Goal: Task Accomplishment & Management: Manage account settings

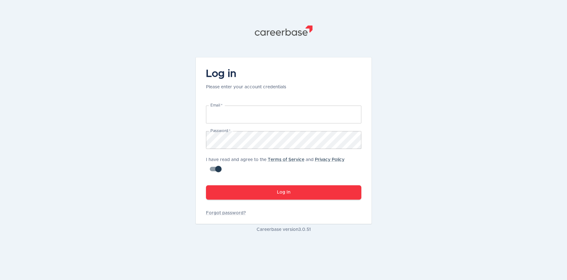
type input "[PERSON_NAME][EMAIL_ADDRESS][DOMAIN_NAME]"
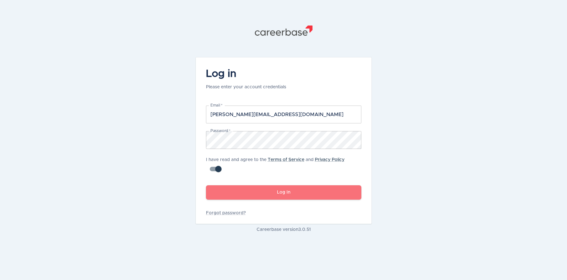
click at [328, 188] on button "Log In" at bounding box center [283, 192] width 155 height 14
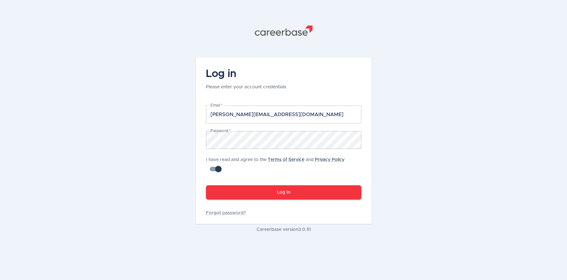
click at [211, 169] on input "checkbox" at bounding box center [218, 169] width 36 height 12
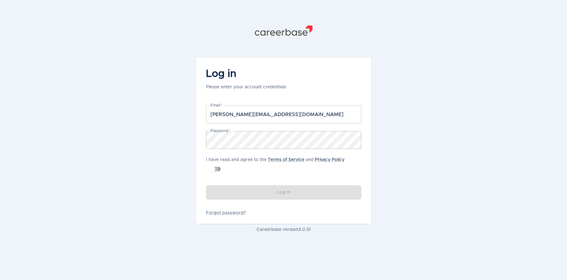
click at [217, 171] on input "checkbox" at bounding box center [212, 169] width 36 height 12
checkbox input "true"
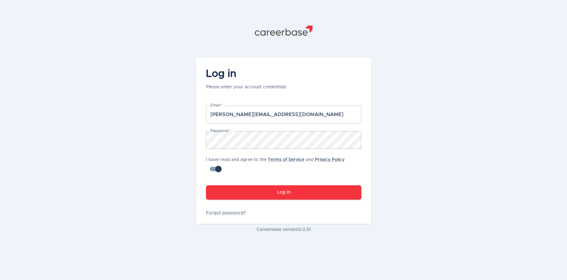
click at [265, 199] on button "Log In" at bounding box center [283, 192] width 155 height 14
click at [301, 200] on div "Log In" at bounding box center [279, 188] width 163 height 27
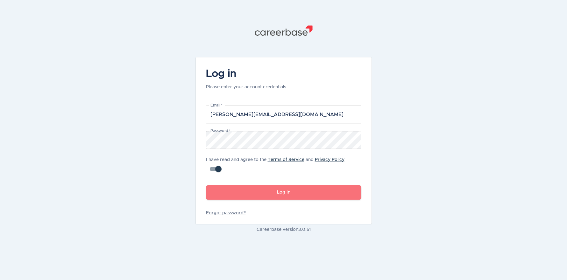
click at [297, 189] on button "Log In" at bounding box center [283, 192] width 155 height 14
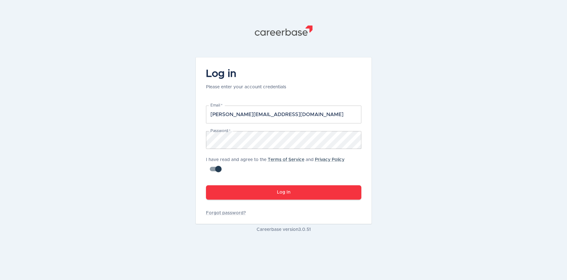
click at [259, 192] on button "Log In" at bounding box center [283, 192] width 155 height 14
